Goal: Navigation & Orientation: Find specific page/section

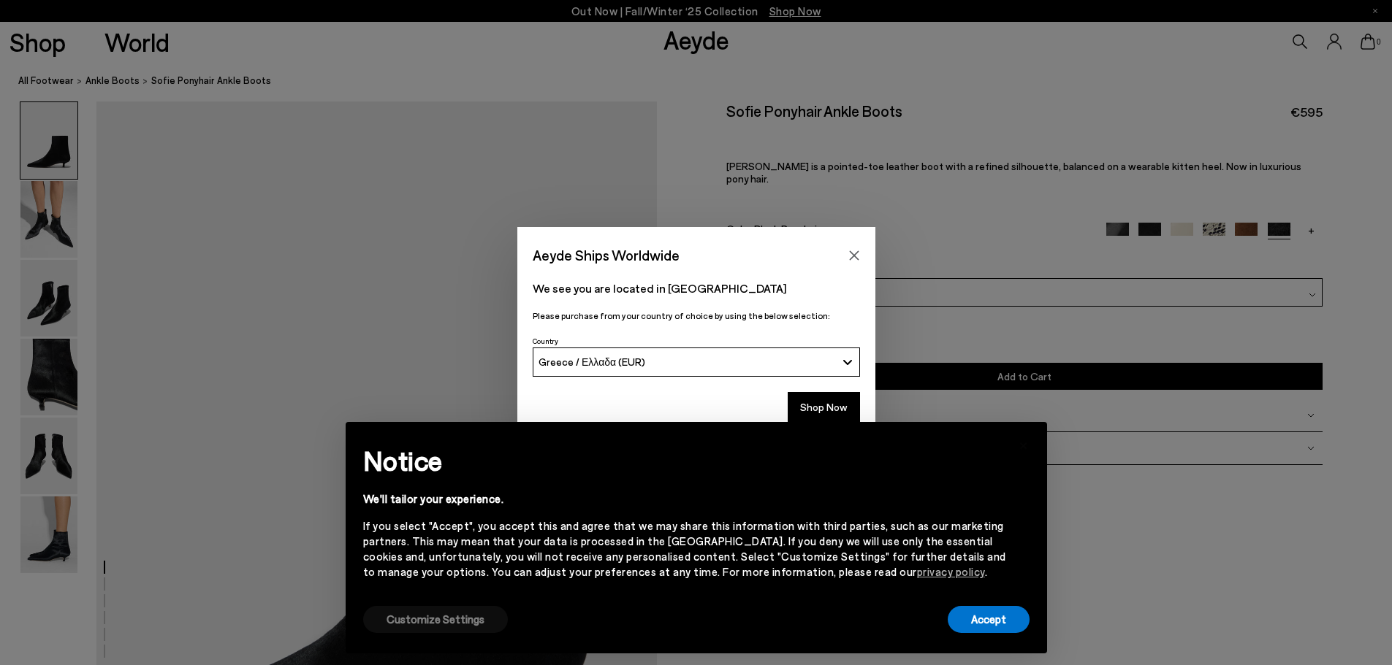
click at [408, 622] on button "Customize Settings" at bounding box center [435, 619] width 145 height 27
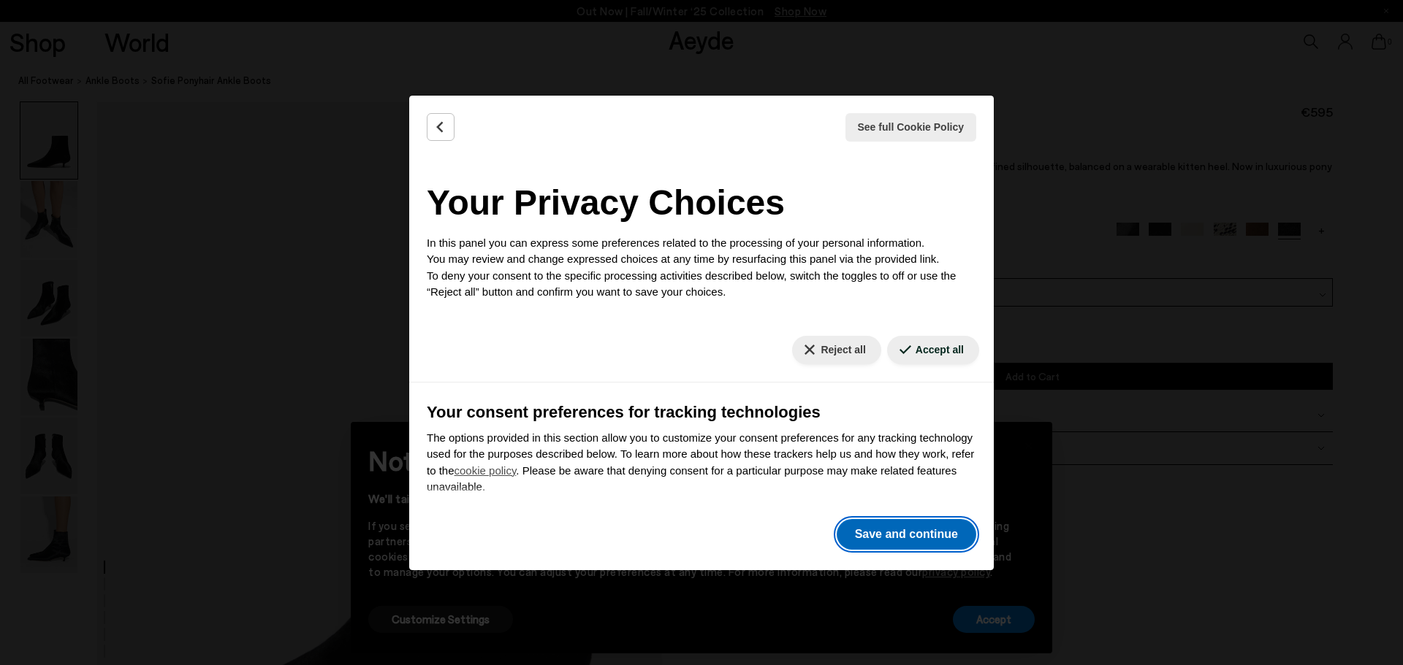
click at [906, 531] on button "Save and continue" at bounding box center [906, 534] width 140 height 31
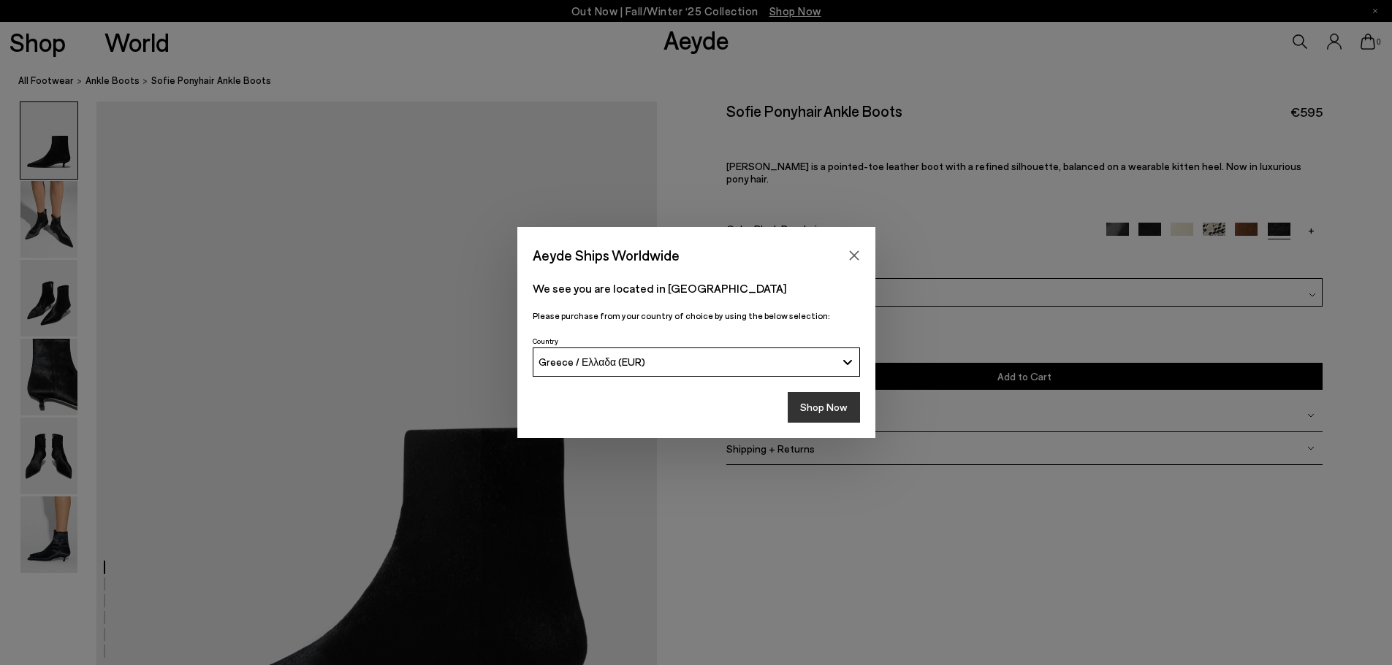
click at [829, 414] on button "Shop Now" at bounding box center [823, 407] width 72 height 31
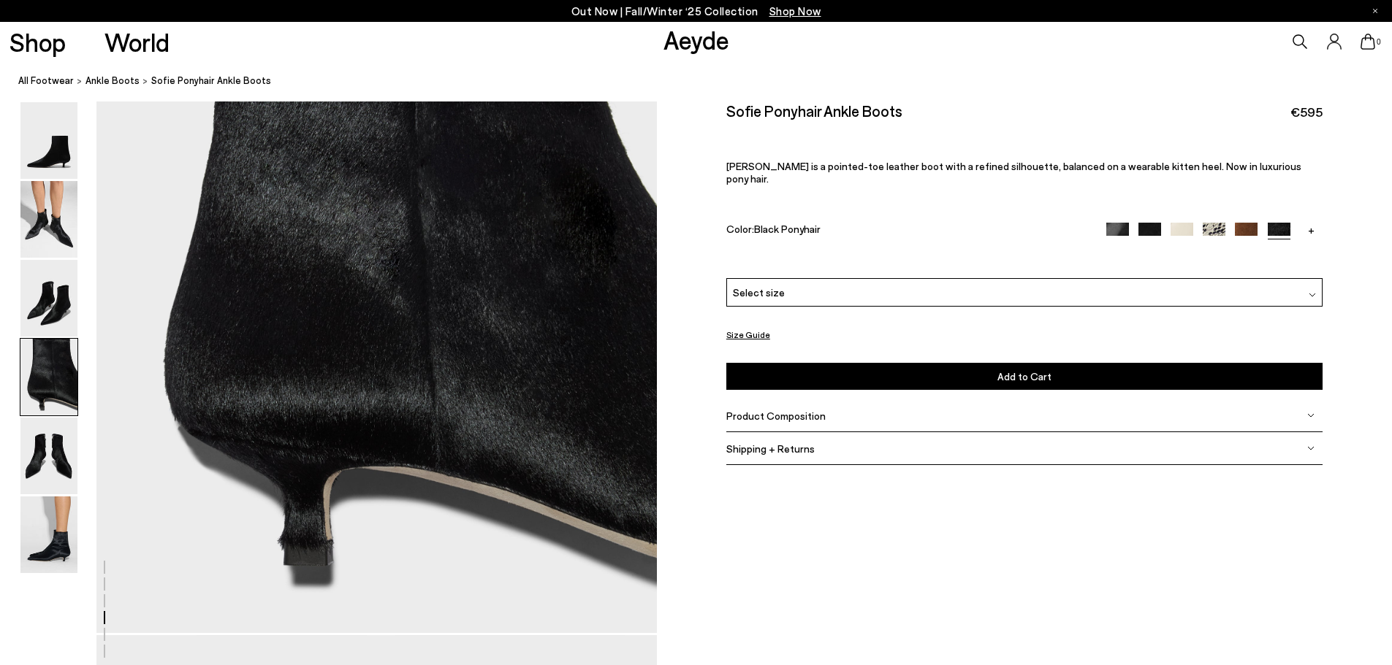
scroll to position [2630, 0]
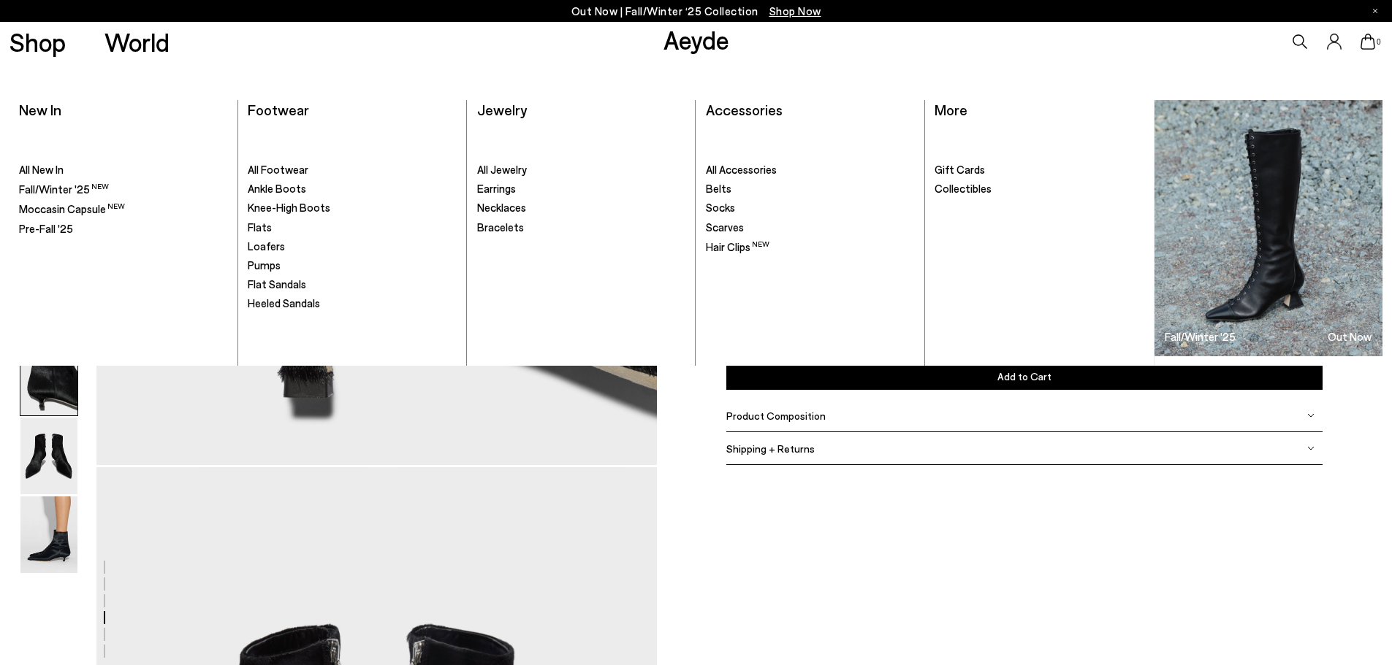
click at [679, 50] on link "Aeyde" at bounding box center [696, 39] width 66 height 31
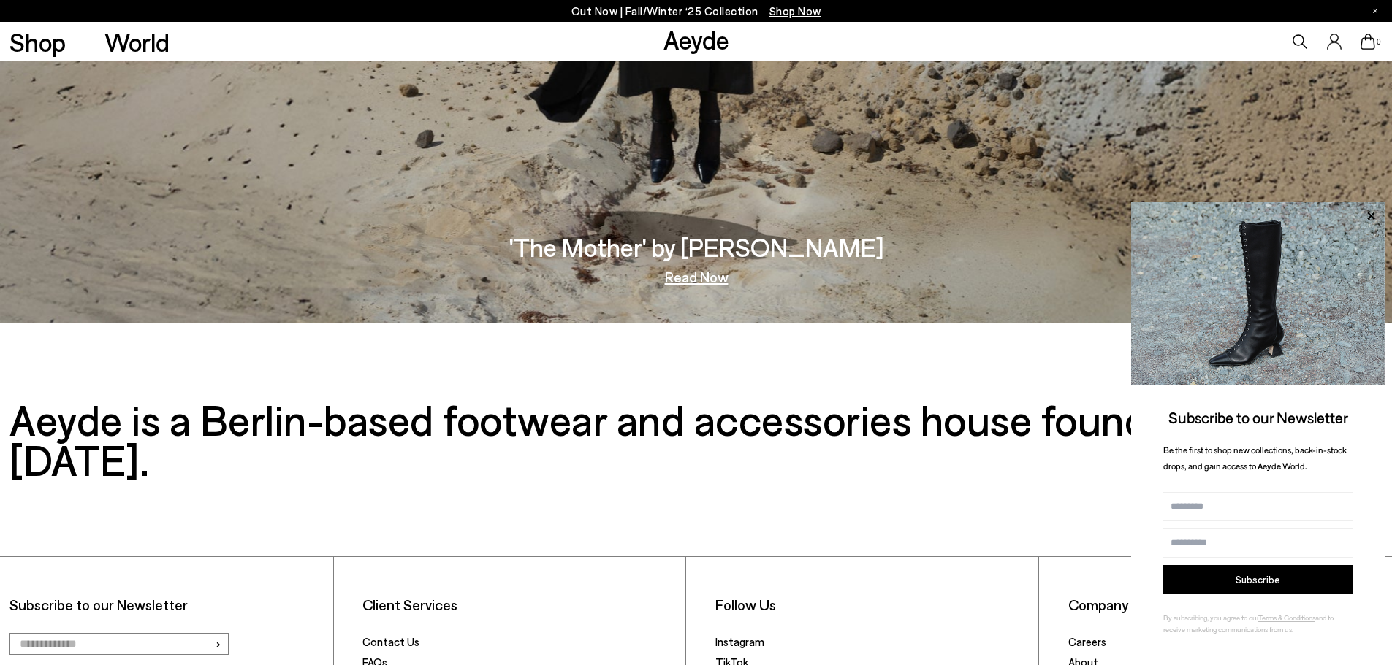
scroll to position [3031, 0]
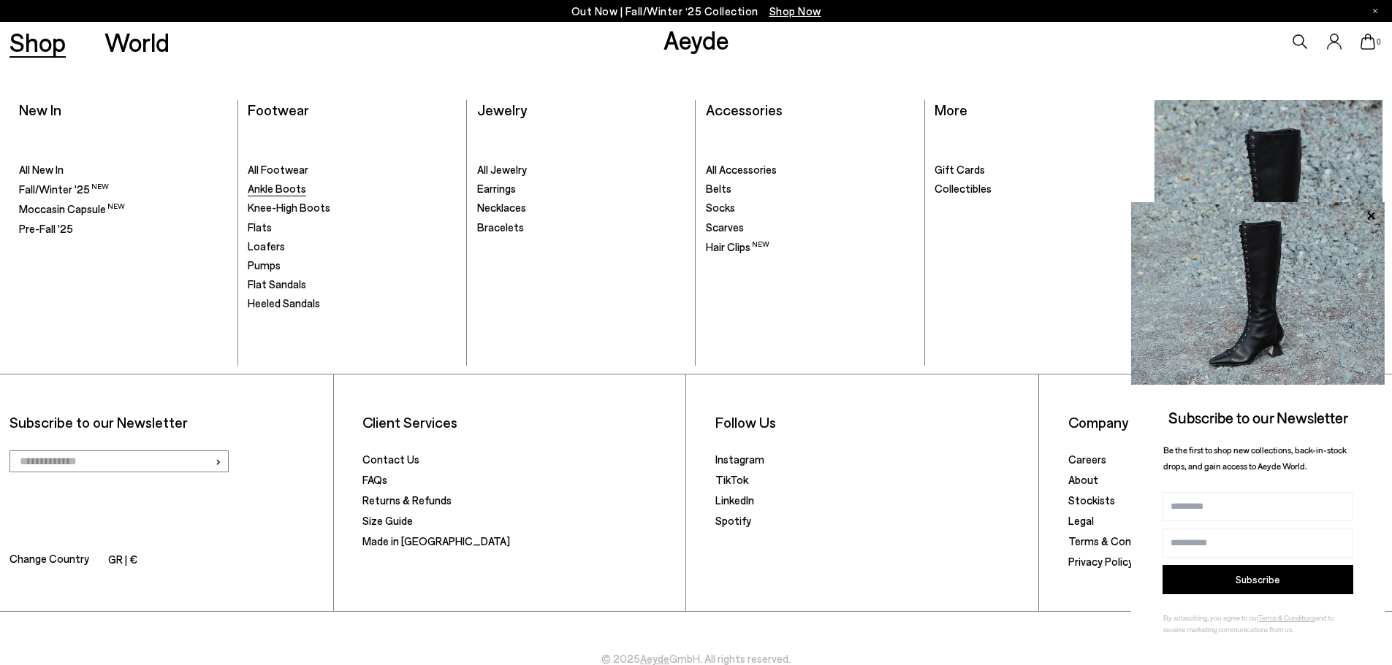
click at [262, 185] on span "Ankle Boots" at bounding box center [277, 188] width 58 height 13
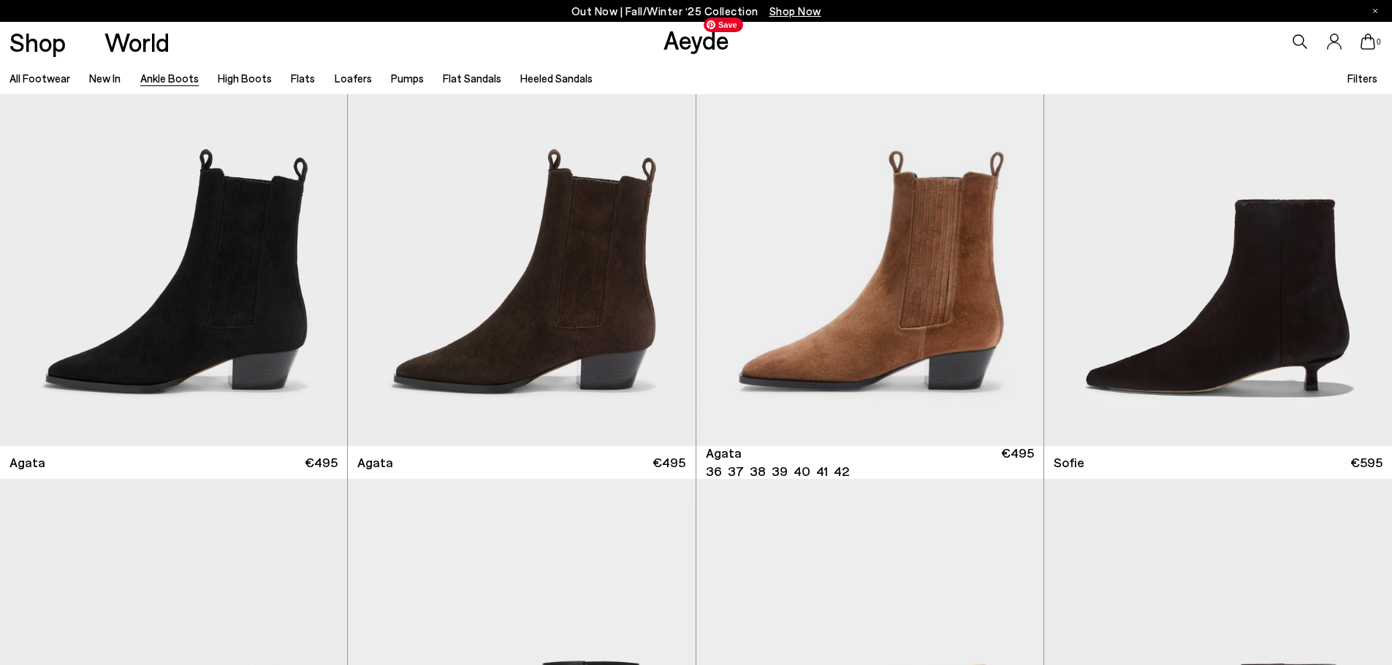
scroll to position [1187, 0]
